Goal: Book appointment/travel/reservation

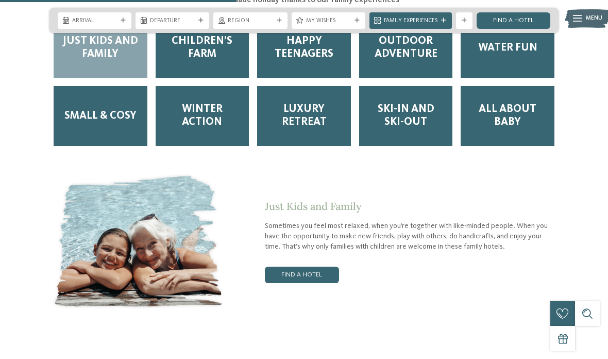
scroll to position [1438, 0]
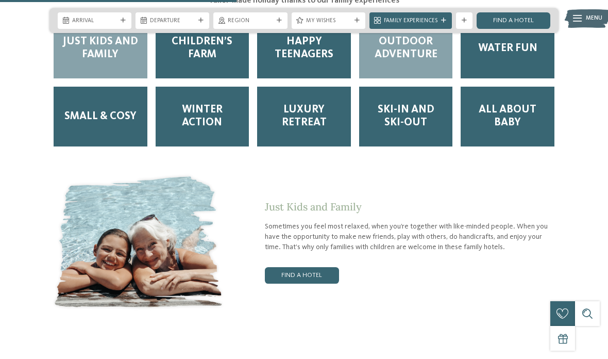
click at [422, 72] on div "Outdoor Adventure" at bounding box center [406, 49] width 94 height 60
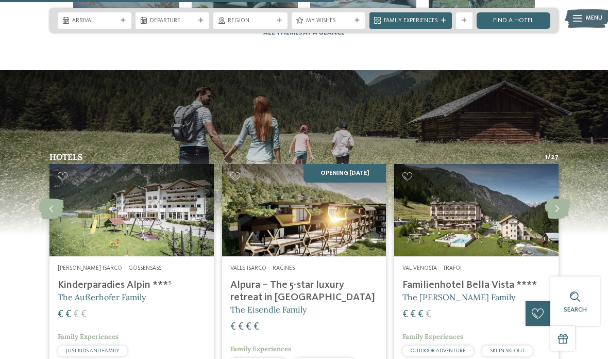
scroll to position [2019, 0]
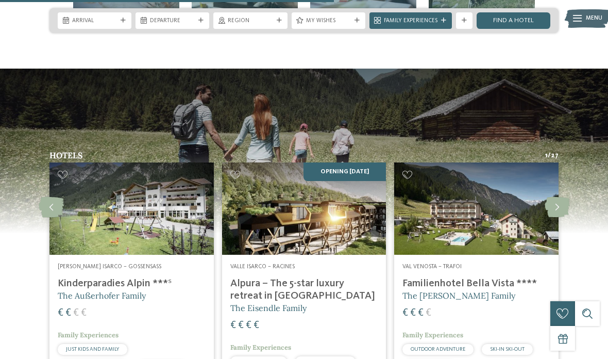
click at [347, 283] on div "Valle Isarco – Racines Alpura – The 5-star luxury retreat in South Tyrol The Ei…" at bounding box center [304, 334] width 164 height 159
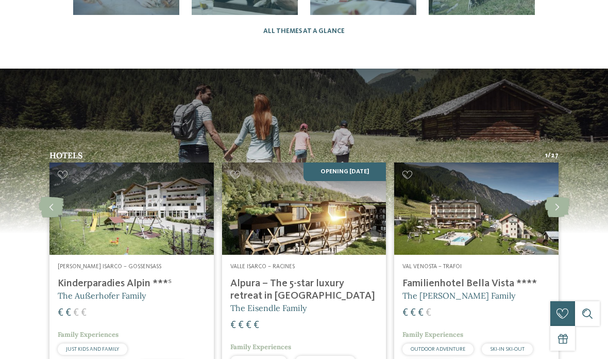
scroll to position [0, 0]
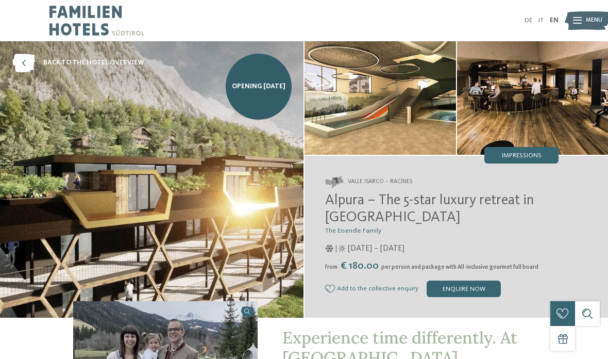
select select "**"
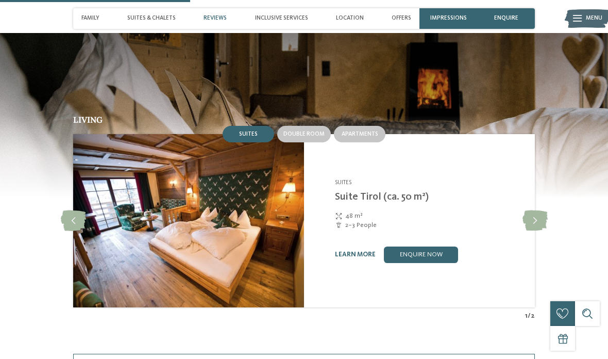
scroll to position [815, 0]
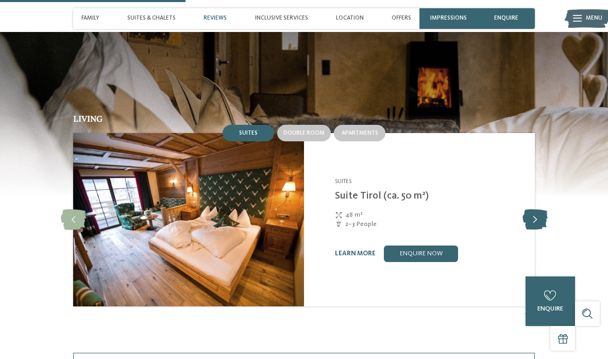
click at [542, 216] on icon at bounding box center [535, 219] width 25 height 21
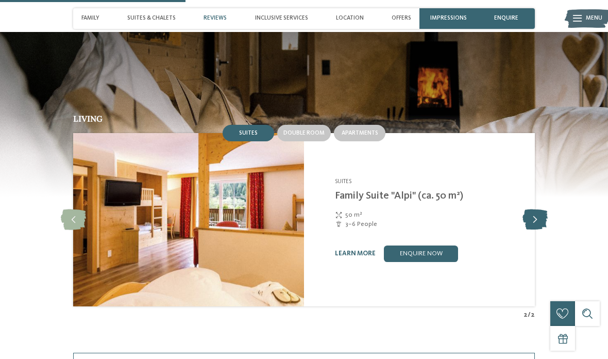
click at [543, 215] on icon at bounding box center [535, 219] width 25 height 21
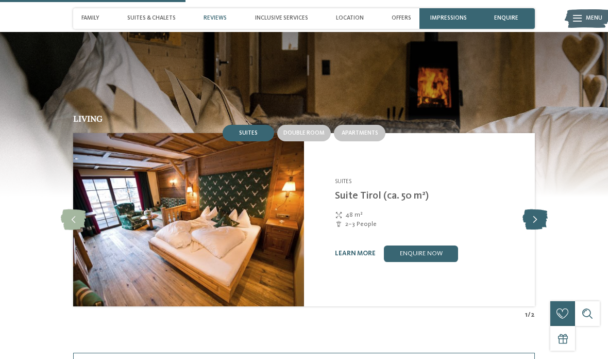
click at [544, 219] on icon at bounding box center [535, 219] width 25 height 21
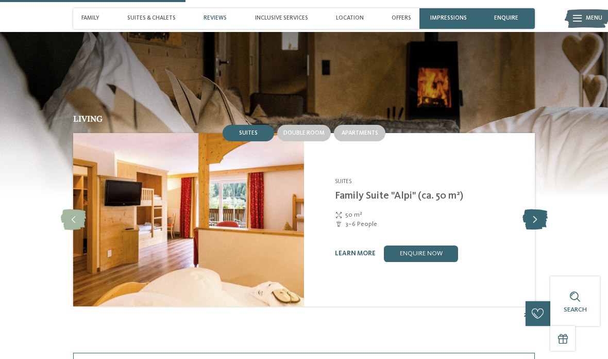
click at [541, 217] on icon at bounding box center [535, 219] width 25 height 21
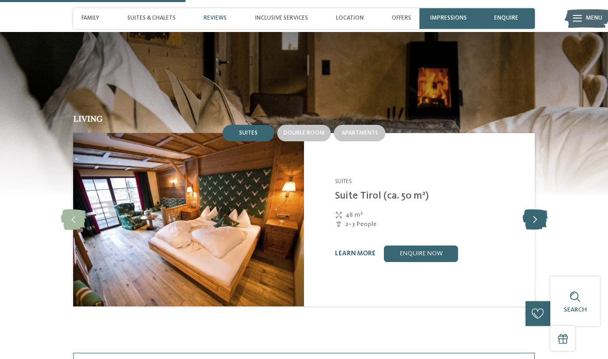
click at [543, 214] on icon at bounding box center [535, 219] width 25 height 21
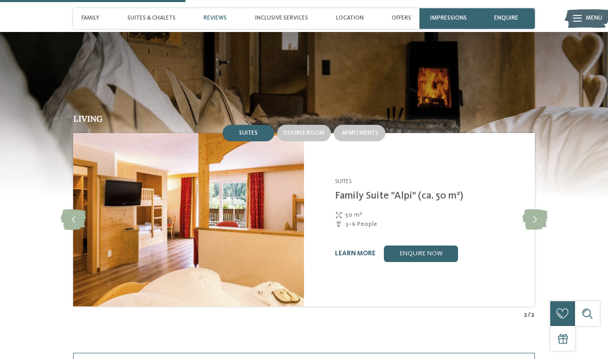
click at [357, 250] on link "learn more" at bounding box center [355, 253] width 41 height 7
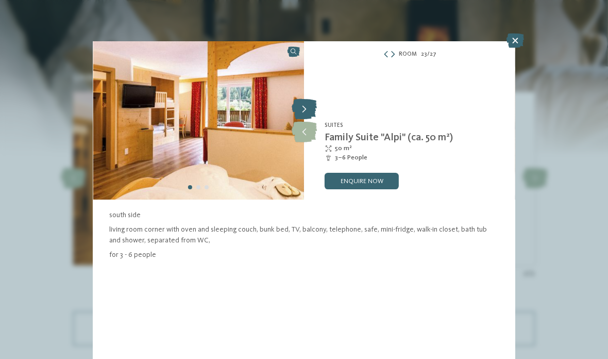
click at [309, 101] on icon at bounding box center [304, 109] width 25 height 21
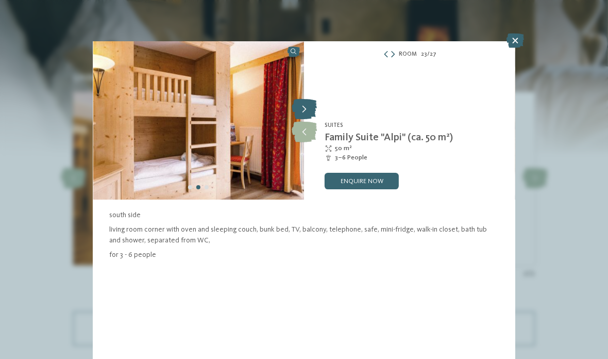
click at [307, 107] on icon at bounding box center [304, 109] width 25 height 21
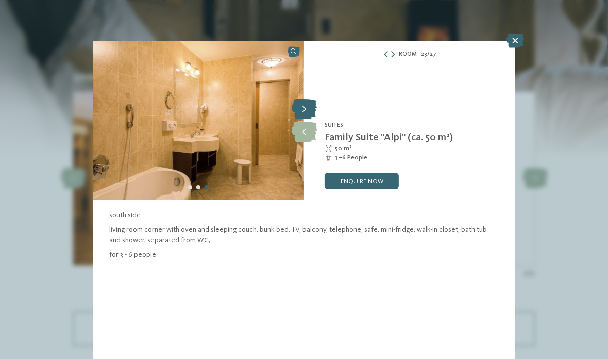
click at [305, 106] on icon at bounding box center [304, 109] width 25 height 21
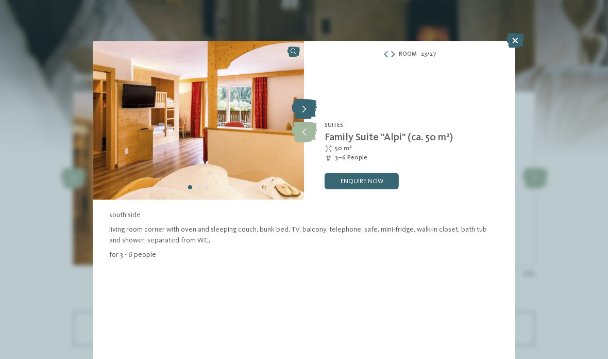
click at [304, 108] on icon at bounding box center [304, 109] width 25 height 21
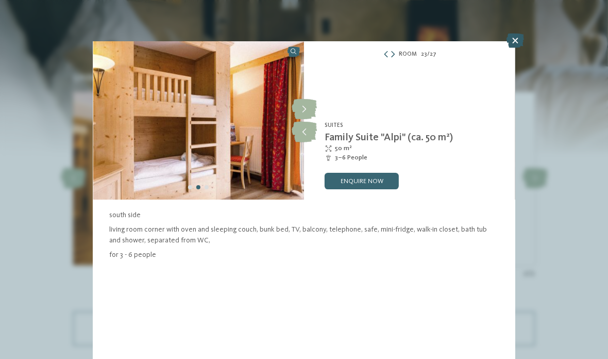
click at [519, 37] on icon at bounding box center [516, 41] width 18 height 14
